Goal: Task Accomplishment & Management: Complete application form

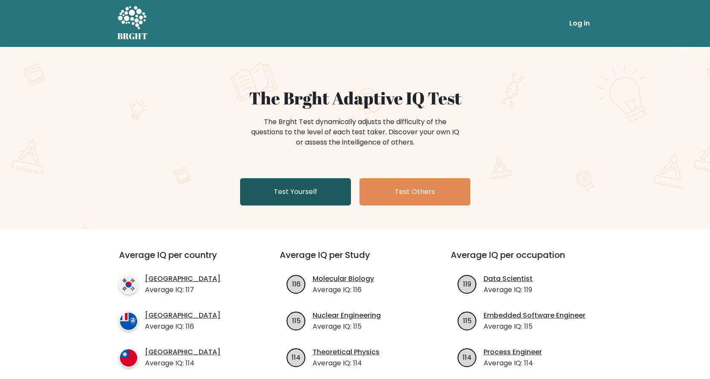
click at [315, 192] on link "Test Yourself" at bounding box center [295, 191] width 111 height 27
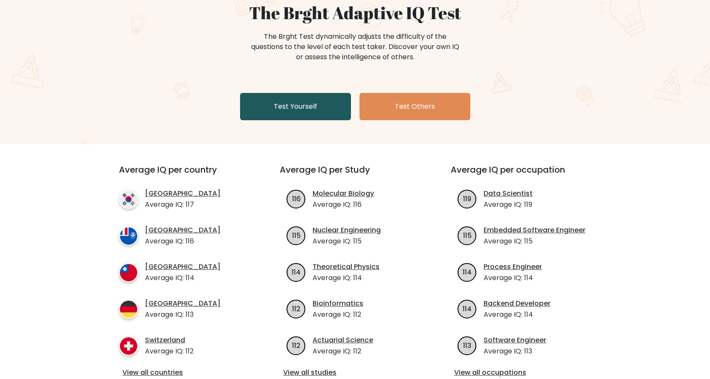
scroll to position [43, 0]
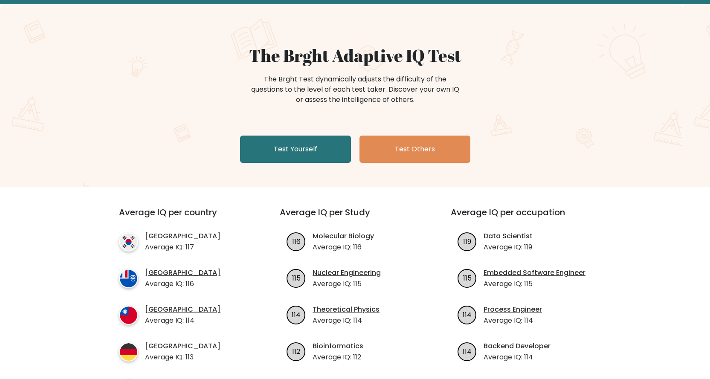
click at [297, 180] on div "The Brght Adaptive IQ Test The Brght Test dynamically adjusts the difficulty of…" at bounding box center [355, 95] width 710 height 183
click at [294, 172] on div "The Brght Adaptive IQ Test The Brght Test dynamically adjusts the difficulty of…" at bounding box center [355, 95] width 710 height 183
click at [286, 158] on link "Test Yourself" at bounding box center [295, 149] width 111 height 27
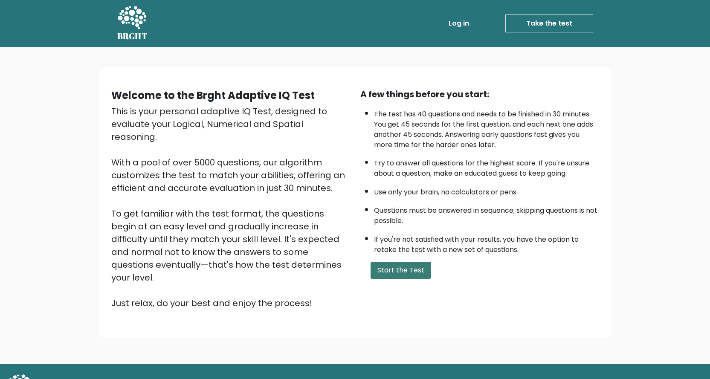
click at [390, 269] on button "Start the Test" at bounding box center [401, 270] width 61 height 17
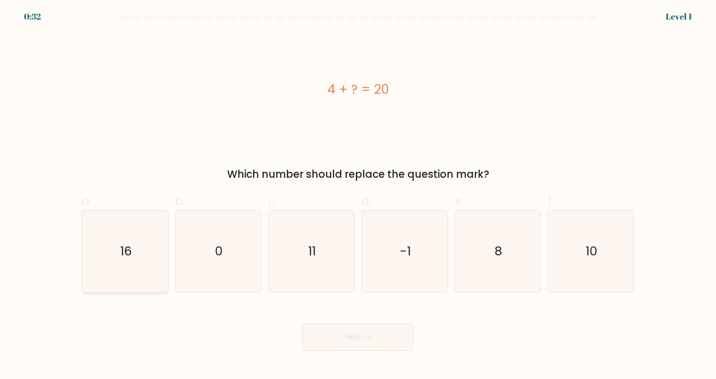
click at [111, 263] on icon "16" at bounding box center [125, 251] width 82 height 82
click at [358, 195] on input "a. 16" at bounding box center [358, 193] width 0 height 6
radio input "true"
click at [334, 337] on button "Next" at bounding box center [358, 337] width 111 height 27
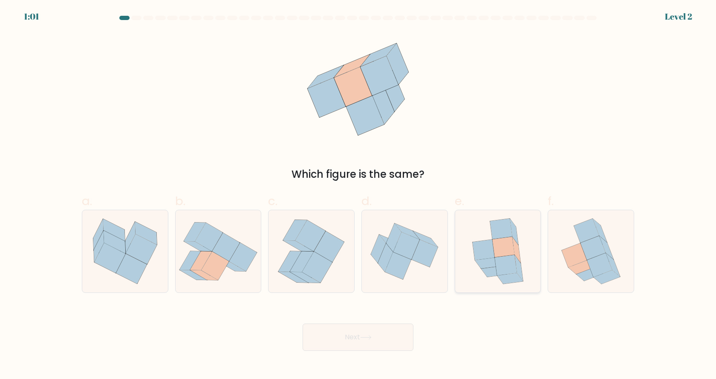
click at [493, 259] on icon at bounding box center [488, 263] width 26 height 11
click at [359, 195] on input "e." at bounding box center [358, 193] width 0 height 6
radio input "true"
click at [360, 343] on button "Next" at bounding box center [358, 337] width 111 height 27
click at [371, 341] on button "Next" at bounding box center [358, 337] width 111 height 27
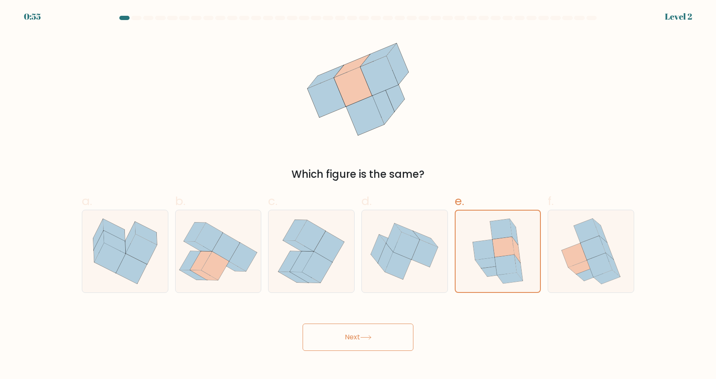
click at [367, 336] on icon at bounding box center [366, 337] width 12 height 5
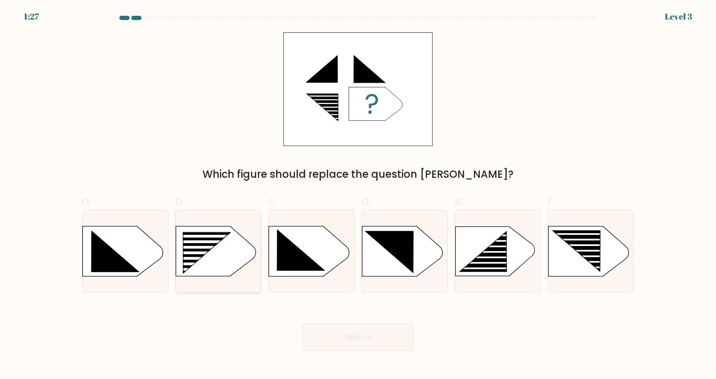
click at [205, 257] on rect at bounding box center [179, 232] width 223 height 169
click at [358, 195] on input "b." at bounding box center [358, 193] width 0 height 6
radio input "true"
click at [349, 330] on button "Next" at bounding box center [358, 337] width 111 height 27
click at [383, 343] on button "Next" at bounding box center [358, 337] width 111 height 27
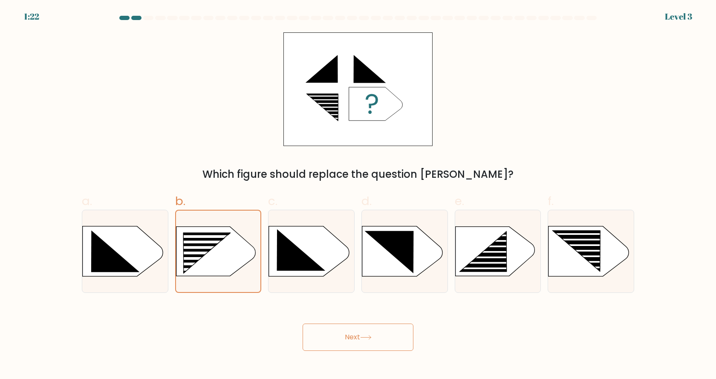
click at [369, 333] on button "Next" at bounding box center [358, 337] width 111 height 27
click at [365, 335] on icon at bounding box center [366, 337] width 12 height 5
click at [361, 347] on button "Next" at bounding box center [358, 337] width 111 height 27
click at [360, 336] on button "Next" at bounding box center [358, 337] width 111 height 27
click at [215, 235] on icon at bounding box center [207, 253] width 48 height 41
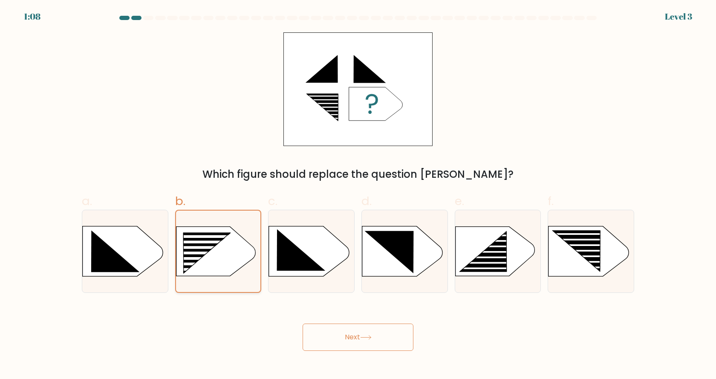
click at [358, 195] on input "b." at bounding box center [358, 193] width 0 height 6
click at [367, 339] on icon at bounding box center [366, 337] width 12 height 5
click at [214, 254] on rect at bounding box center [201, 253] width 68 height 3
click at [358, 195] on input "b." at bounding box center [358, 193] width 0 height 6
